Goal: Task Accomplishment & Management: Manage account settings

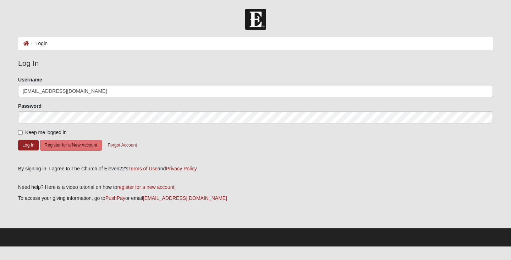
type input "[EMAIL_ADDRESS][DOMAIN_NAME]"
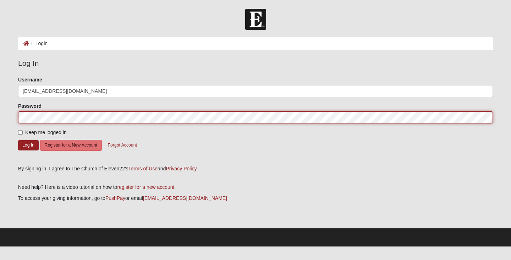
click at [18, 140] on button "Log In" at bounding box center [28, 145] width 21 height 10
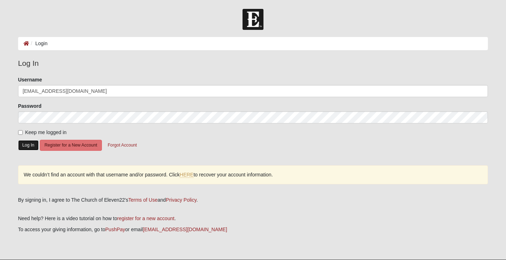
click at [29, 144] on button "Log In" at bounding box center [28, 145] width 21 height 10
click at [189, 176] on link "HERE" at bounding box center [187, 174] width 14 height 6
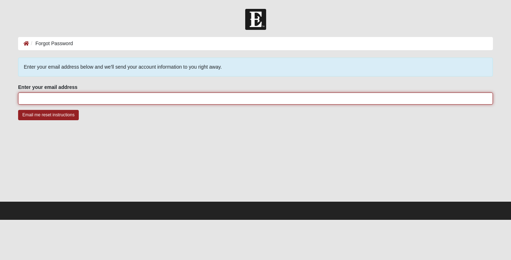
click at [52, 100] on input "Enter your email address" at bounding box center [255, 98] width 475 height 12
type input "[EMAIL_ADDRESS][DOMAIN_NAME]"
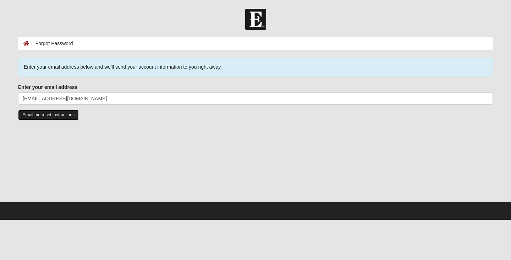
click at [53, 114] on input "Email me reset instructions" at bounding box center [48, 115] width 61 height 10
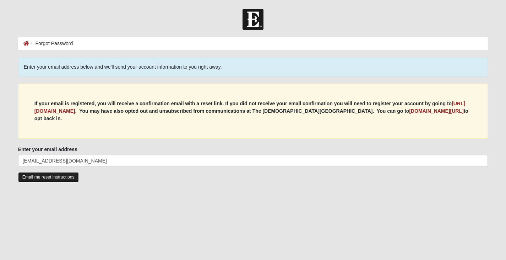
click at [50, 175] on input "Email me reset instructions" at bounding box center [48, 177] width 61 height 10
click at [47, 175] on input "Email me reset instructions" at bounding box center [48, 177] width 61 height 10
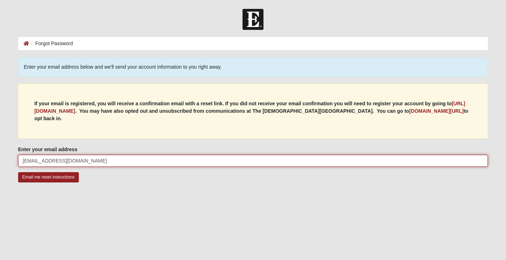
click at [93, 157] on input "[EMAIL_ADDRESS][DOMAIN_NAME]" at bounding box center [253, 160] width 470 height 12
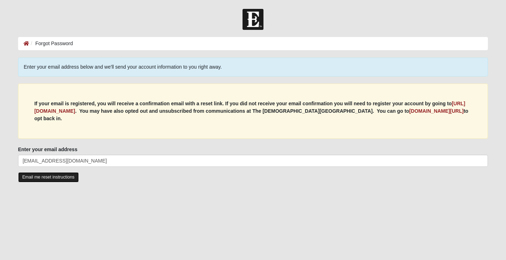
click at [59, 177] on input "Email me reset instructions" at bounding box center [48, 177] width 61 height 10
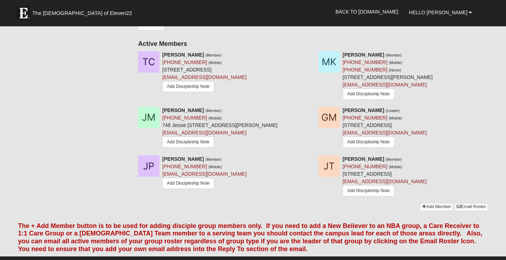
scroll to position [320, 0]
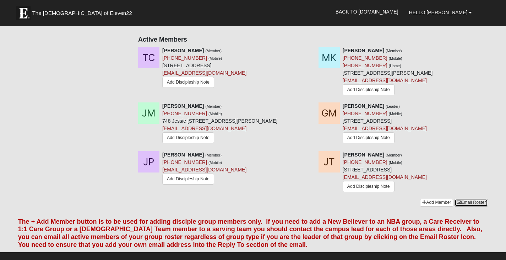
click at [468, 203] on link "Email Roster" at bounding box center [470, 201] width 33 height 7
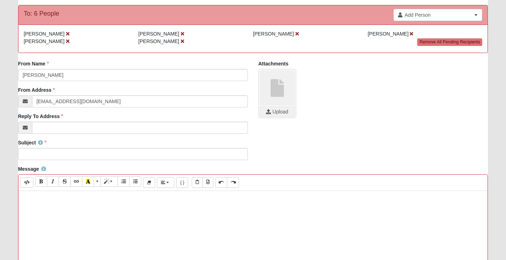
scroll to position [71, 0]
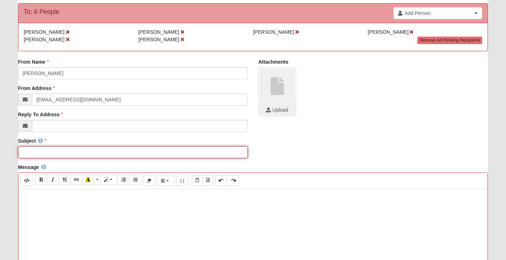
click at [59, 152] on input "Subject" at bounding box center [133, 152] width 230 height 12
type input "W"
type input "Discipleship 101"
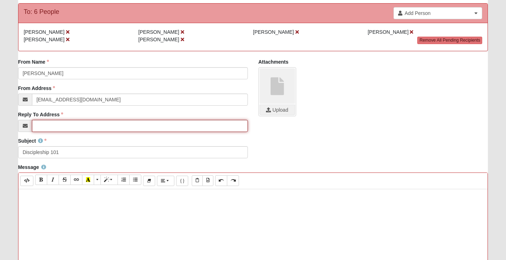
click at [56, 124] on input "Reply To Address" at bounding box center [140, 126] width 216 height 12
paste input "Neuschwanstein Castle"
type input "Neuschwanstein Castle"
drag, startPoint x: 102, startPoint y: 128, endPoint x: 38, endPoint y: 124, distance: 63.7
click at [38, 124] on input "Neuschwanstein Castle" at bounding box center [140, 126] width 216 height 12
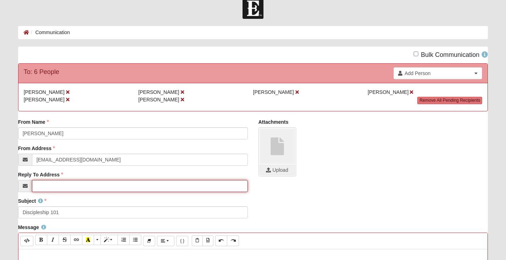
scroll to position [0, 0]
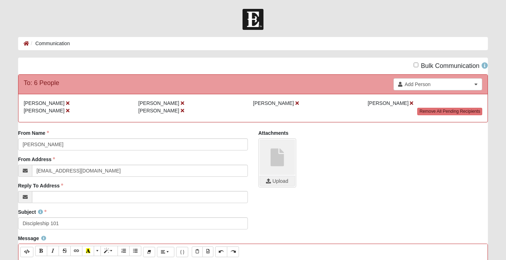
click at [25, 198] on icon at bounding box center [25, 196] width 5 height 5
click at [25, 196] on icon at bounding box center [25, 196] width 5 height 5
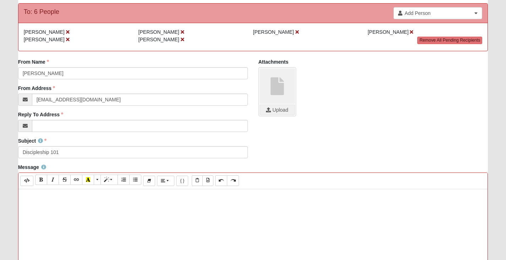
scroll to position [107, 0]
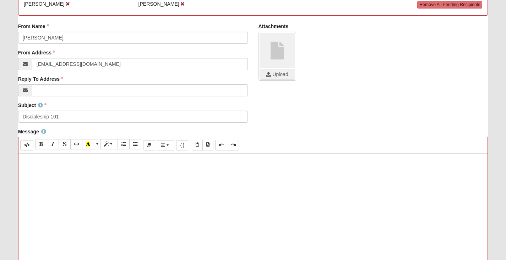
click at [25, 90] on icon at bounding box center [25, 90] width 5 height 5
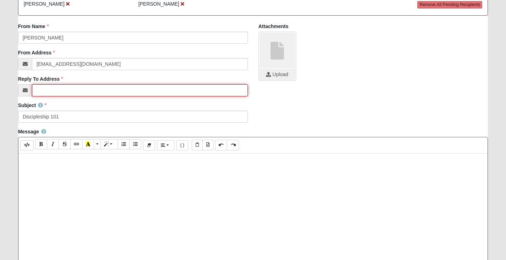
paste input "Active Members Tim Cruse (Member) (530) 709-0698 (Mobile) 20727 Stone Oak Pkwy …"
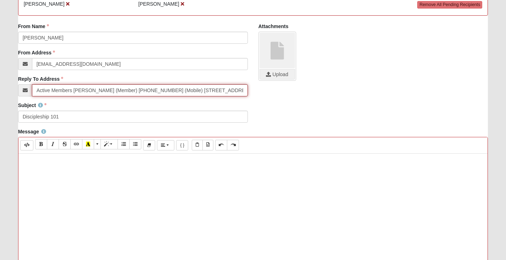
scroll to position [0, 1443]
type input "Active Members Tim Cruse (Member) (530) 709-0698 (Mobile) 20727 Stone Oak Pkwy …"
drag, startPoint x: 243, startPoint y: 89, endPoint x: 30, endPoint y: 87, distance: 213.0
click at [30, 87] on div "Active Members Tim Cruse (Member) (530) 709-0698 (Mobile) 20727 Stone Oak Pkwy …" at bounding box center [133, 90] width 230 height 12
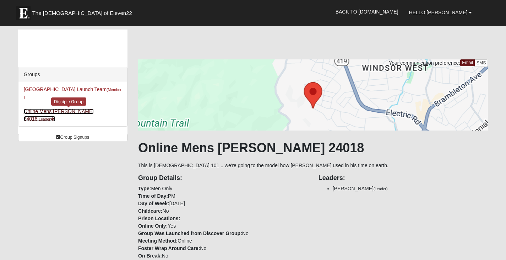
click at [62, 110] on link "Online Mens McCraven 24018 (Leader )" at bounding box center [59, 114] width 70 height 13
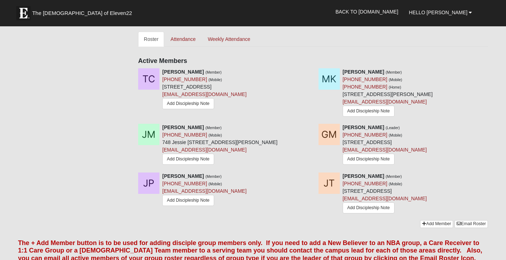
scroll to position [278, 0]
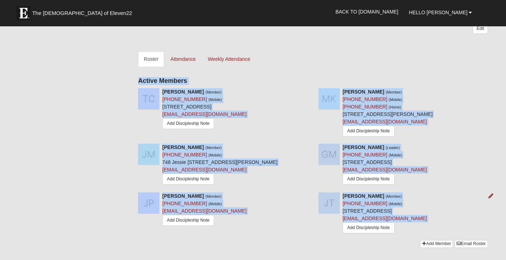
drag, startPoint x: 119, startPoint y: 82, endPoint x: 420, endPoint y: 231, distance: 335.9
click at [420, 231] on div "Groups [GEOGRAPHIC_DATA] Launch Team (Member ) Online Mens [PERSON_NAME] 24018 …" at bounding box center [253, 2] width 481 height 503
copy div "Active Members [PERSON_NAME] (Member) [PHONE_NUMBER] (Mobile) [STREET_ADDRESS] …"
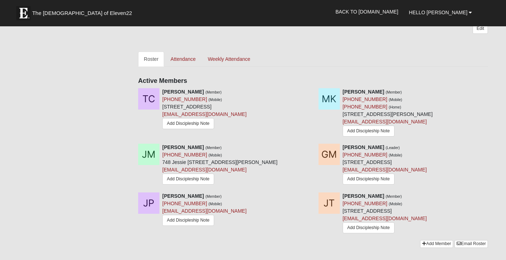
click at [273, 39] on div "Edit" at bounding box center [313, 31] width 350 height 17
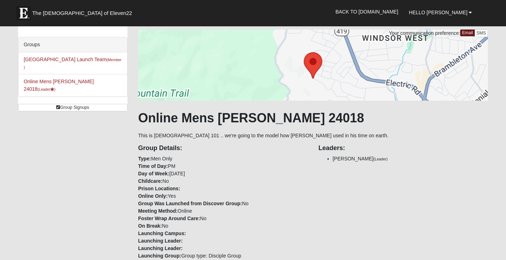
scroll to position [0, 0]
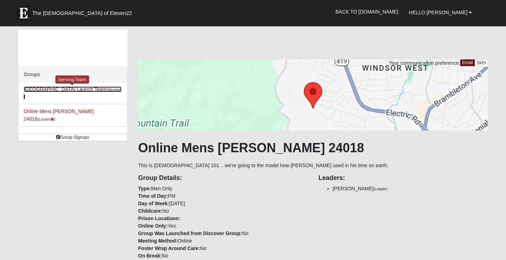
click at [73, 88] on link "St. Augustine Campus Launch Team (Member )" at bounding box center [73, 92] width 98 height 13
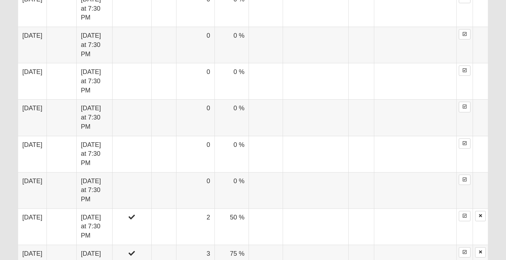
scroll to position [568, 0]
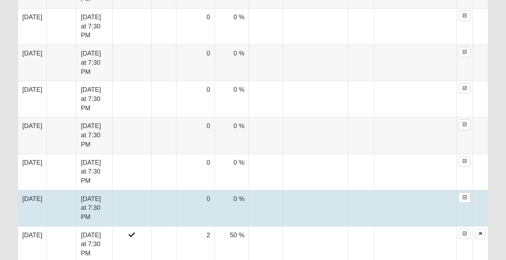
click at [151, 190] on td at bounding box center [131, 208] width 39 height 36
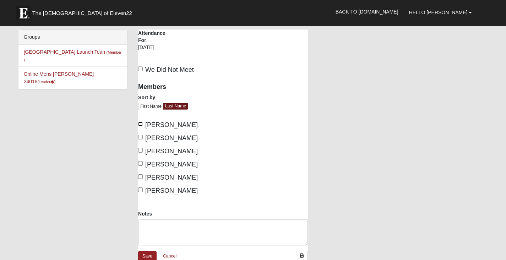
click at [142, 124] on input "[PERSON_NAME]" at bounding box center [140, 123] width 5 height 5
checkbox input "true"
click at [140, 136] on input "[PERSON_NAME]" at bounding box center [140, 137] width 5 height 5
checkbox input "true"
click at [139, 150] on input "[PERSON_NAME]" at bounding box center [140, 150] width 5 height 5
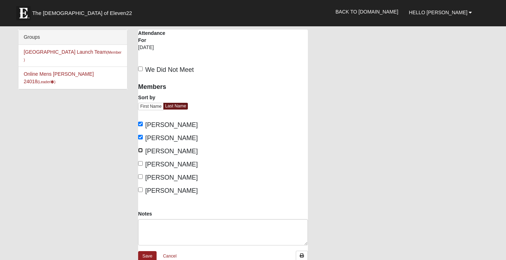
checkbox input "true"
click at [139, 165] on input "[PERSON_NAME]" at bounding box center [140, 163] width 5 height 5
checkbox input "true"
click at [140, 177] on input "[PERSON_NAME]" at bounding box center [140, 176] width 5 height 5
checkbox input "true"
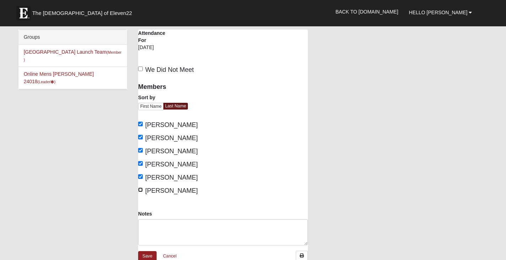
click at [139, 189] on input "[PERSON_NAME]" at bounding box center [140, 189] width 5 height 5
checkbox input "true"
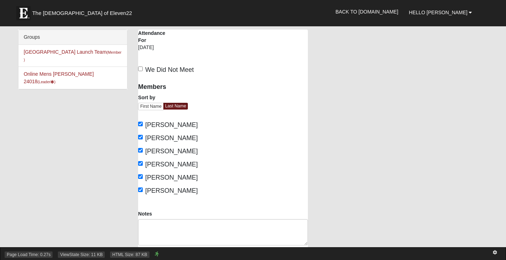
click at [150, 257] on div "Page Load Time: 0.27s ViewState Size: 11 KB HTML Size: 87 KB" at bounding box center [253, 253] width 506 height 13
click at [155, 256] on link at bounding box center [157, 253] width 4 height 7
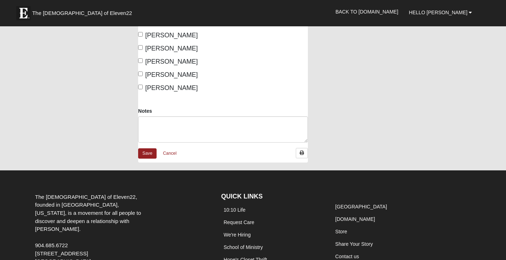
scroll to position [107, 0]
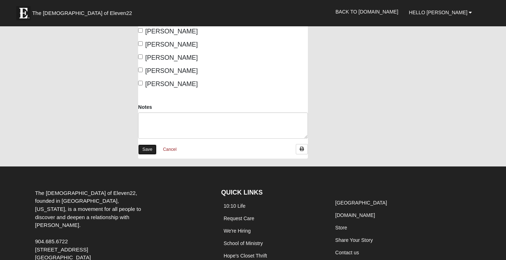
click at [146, 151] on link "Save" at bounding box center [147, 149] width 18 height 10
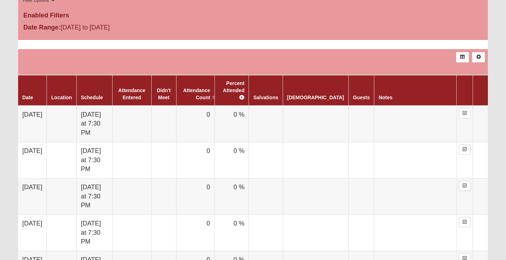
scroll to position [320, 0]
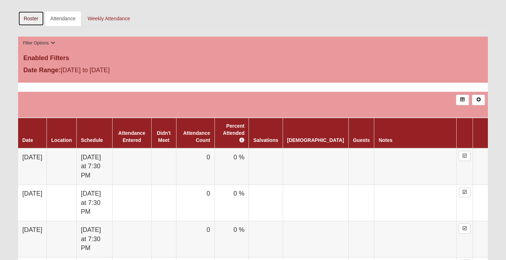
click at [29, 13] on link "Roster" at bounding box center [31, 18] width 26 height 15
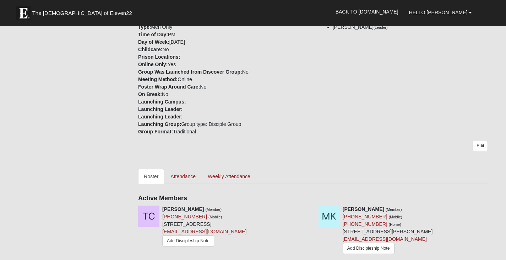
scroll to position [178, 0]
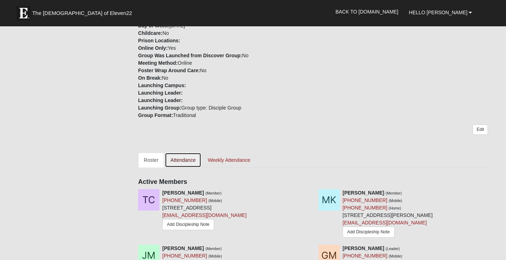
click at [183, 159] on link "Attendance" at bounding box center [183, 159] width 37 height 15
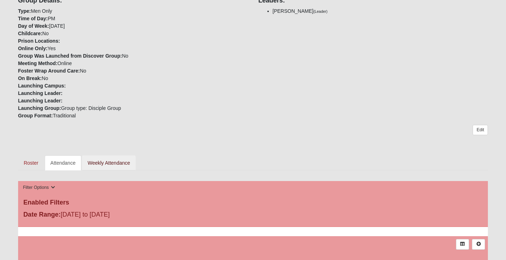
scroll to position [178, 0]
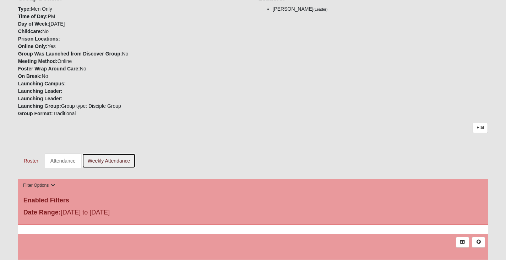
click at [111, 163] on link "Weekly Attendance" at bounding box center [109, 160] width 54 height 15
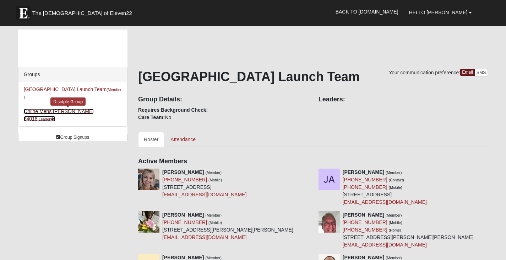
click at [74, 111] on link "Online Mens McCraven 24018 (Leader )" at bounding box center [59, 114] width 70 height 13
